Goal: Information Seeking & Learning: Learn about a topic

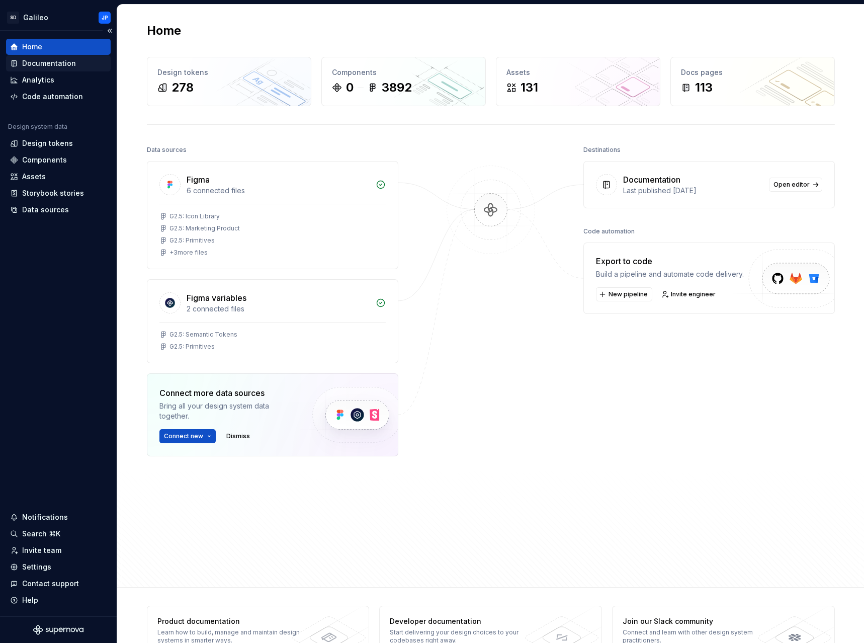
click at [60, 68] on div "Documentation" at bounding box center [58, 63] width 105 height 16
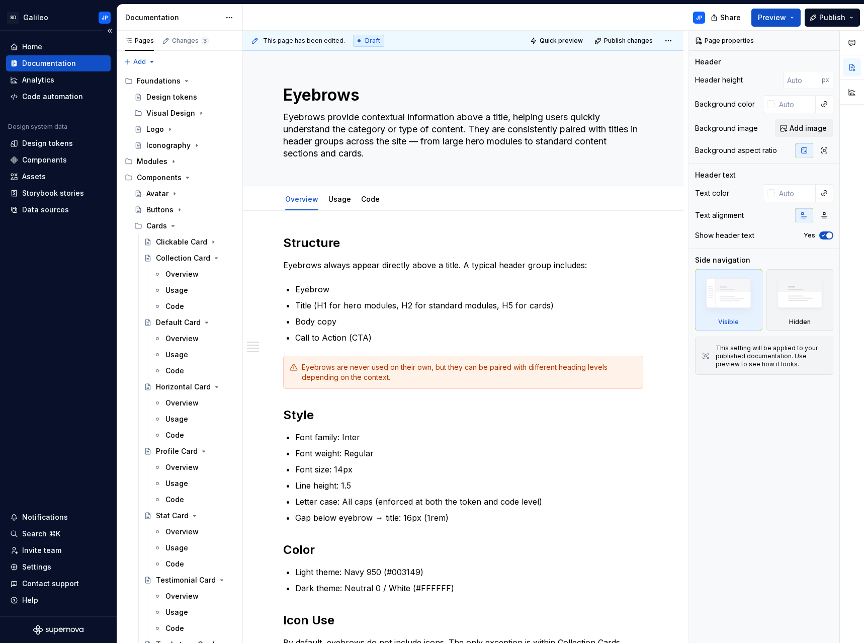
type textarea "*"
